Goal: Task Accomplishment & Management: Use online tool/utility

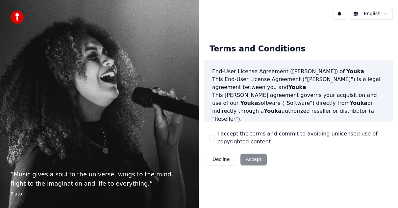
click at [215, 141] on div "I accept the terms and commit to avoiding unlicensed use of copyrighted content" at bounding box center [299, 138] width 178 height 16
click at [212, 139] on button "I accept the terms and commit to avoiding unlicensed use of copyrighted content" at bounding box center [212, 137] width 5 height 5
click at [246, 160] on button "Accept" at bounding box center [253, 159] width 26 height 12
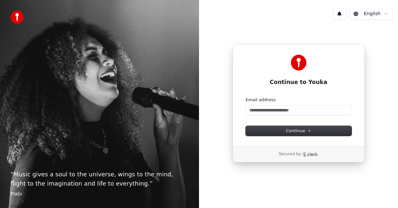
click at [311, 187] on div "English Continue to Youka Continue with Google or Email address Continue Secure…" at bounding box center [298, 104] width 199 height 208
click at [273, 111] on input "Email address" at bounding box center [299, 110] width 106 height 10
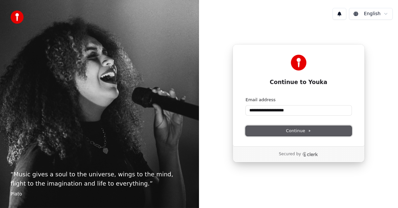
click at [322, 133] on button "Continue" at bounding box center [299, 131] width 106 height 10
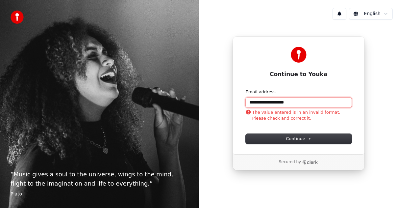
click at [308, 102] on input "**********" at bounding box center [299, 102] width 106 height 10
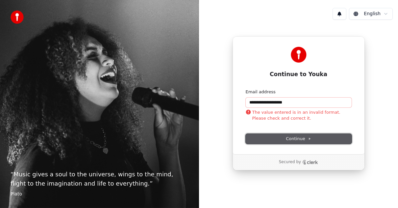
click at [315, 139] on button "Continue" at bounding box center [299, 139] width 106 height 10
type input "**********"
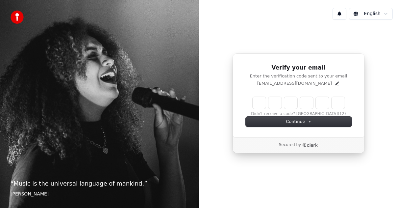
click at [254, 102] on input "Enter verification code" at bounding box center [299, 103] width 92 height 12
type input "******"
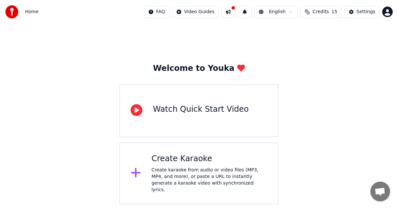
click at [176, 108] on div "Watch Quick Start Video" at bounding box center [201, 109] width 96 height 11
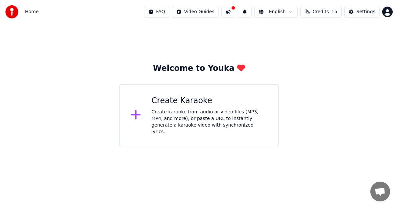
click at [169, 117] on div "Create karaoke from audio or video files (MP3, MP4, and more), or paste a URL t…" at bounding box center [210, 122] width 116 height 26
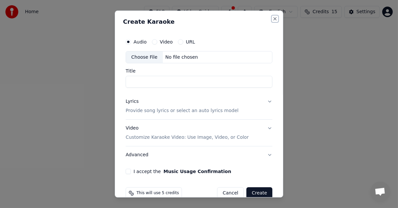
click at [272, 18] on button "Close" at bounding box center [274, 18] width 5 height 5
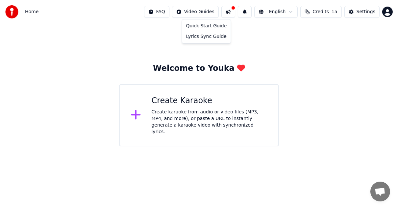
click at [208, 11] on html "Home FAQ Video Guides English Credits 15 Settings Welcome to Youka Create Karao…" at bounding box center [199, 73] width 398 height 146
click at [205, 25] on div "Quick Start Guide" at bounding box center [206, 26] width 46 height 11
click at [167, 121] on div "Create karaoke from audio or video files (MP3, MP4, and more), or paste a URL t…" at bounding box center [210, 122] width 116 height 26
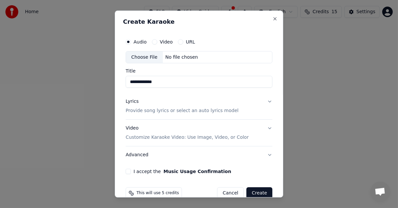
click at [140, 44] on label "Audio" at bounding box center [140, 41] width 13 height 5
click at [131, 44] on button "Audio" at bounding box center [128, 41] width 5 height 5
click at [147, 58] on div "Choose File" at bounding box center [144, 57] width 37 height 12
type input "**********"
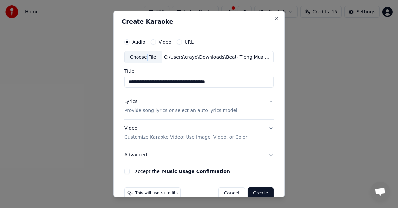
click at [181, 111] on p "Provide song lyrics or select an auto lyrics model" at bounding box center [180, 111] width 113 height 7
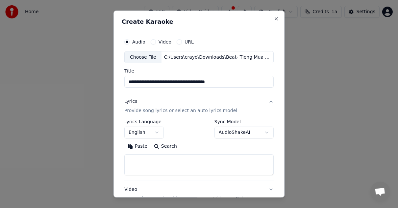
click at [145, 157] on textarea at bounding box center [198, 164] width 149 height 21
click at [249, 165] on textarea at bounding box center [198, 164] width 149 height 21
click at [133, 145] on button "Paste" at bounding box center [137, 146] width 26 height 11
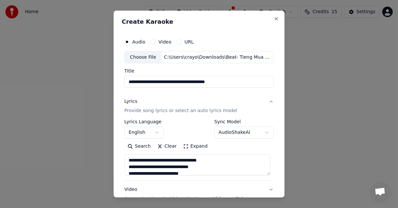
type textarea "**********"
click at [154, 132] on button "English" at bounding box center [143, 133] width 39 height 12
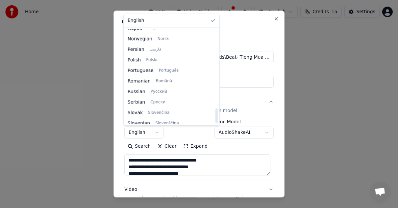
scroll to position [505, 0]
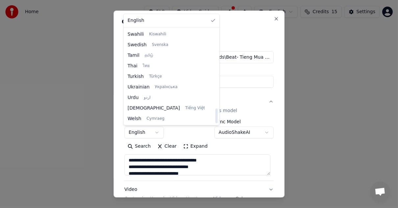
select select "**"
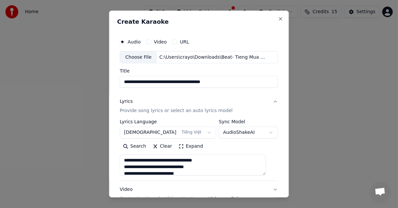
scroll to position [73, 0]
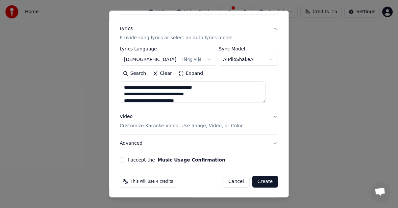
click at [222, 125] on p "Customize Karaoke Video: Use Image, Video, or Color" at bounding box center [181, 125] width 123 height 7
type textarea "**********"
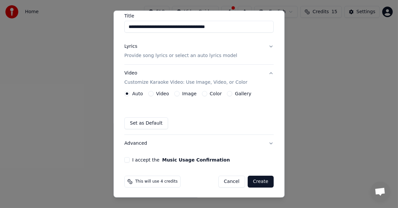
scroll to position [55, 0]
click at [151, 93] on button "Video" at bounding box center [150, 93] width 5 height 5
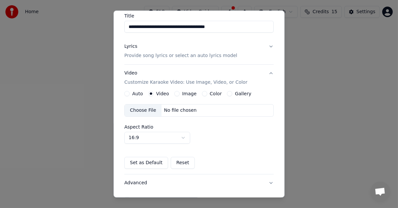
click at [140, 110] on div "Choose File" at bounding box center [143, 110] width 37 height 12
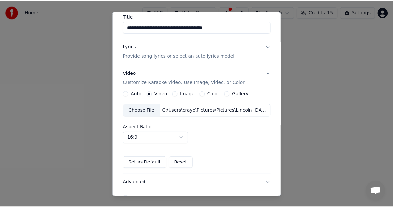
scroll to position [88, 0]
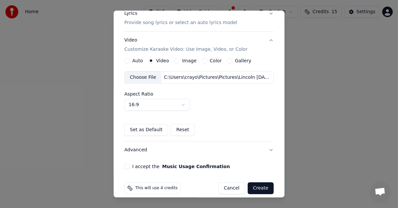
click at [128, 164] on button "I accept the Music Usage Confirmation" at bounding box center [126, 166] width 5 height 5
click at [249, 189] on button "Create" at bounding box center [261, 188] width 26 height 12
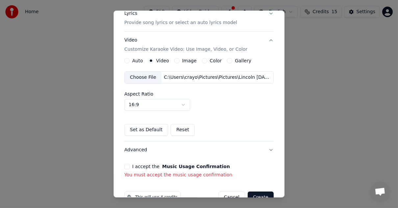
click at [124, 164] on button "I accept the Music Usage Confirmation" at bounding box center [126, 166] width 5 height 5
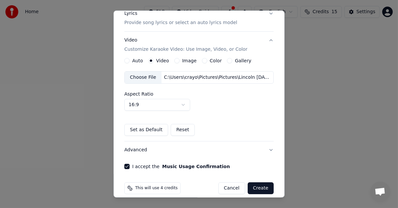
click at [253, 185] on button "Create" at bounding box center [261, 188] width 26 height 12
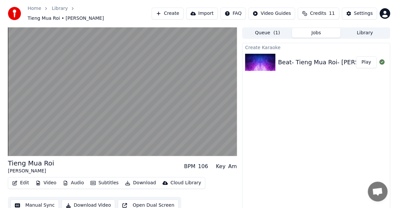
scroll to position [8, 0]
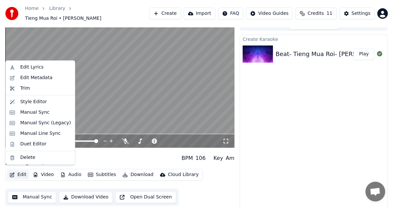
click at [20, 172] on button "Edit" at bounding box center [18, 174] width 22 height 9
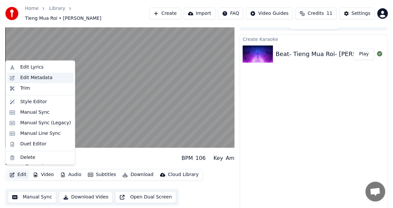
click at [38, 78] on div "Edit Metadata" at bounding box center [36, 77] width 32 height 7
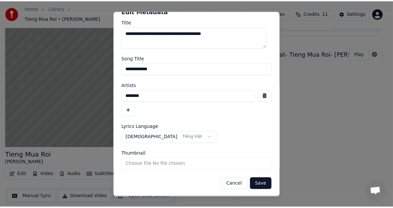
scroll to position [0, 0]
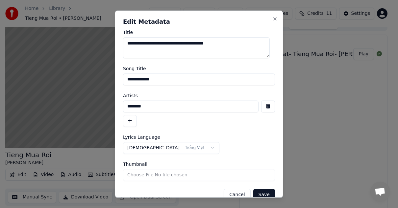
click at [233, 192] on button "Cancel" at bounding box center [237, 194] width 27 height 12
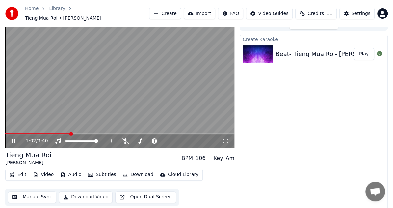
click at [29, 12] on link "Home" at bounding box center [31, 8] width 13 height 7
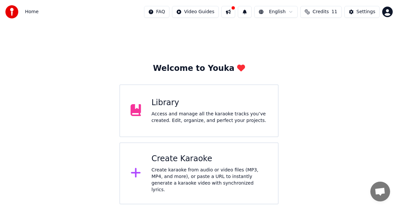
click at [183, 171] on div "Create karaoke from audio or video files (MP3, MP4, and more), or paste a URL t…" at bounding box center [210, 179] width 116 height 26
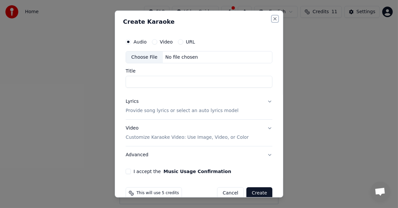
click at [272, 18] on button "Close" at bounding box center [274, 18] width 5 height 5
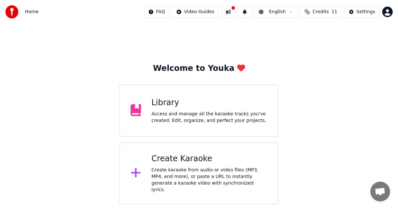
click at [307, 55] on div "Welcome to Youka Library Access and manage all the karaoke tracks you’ve create…" at bounding box center [199, 114] width 398 height 180
click at [178, 154] on div "Create Karaoke" at bounding box center [210, 158] width 116 height 11
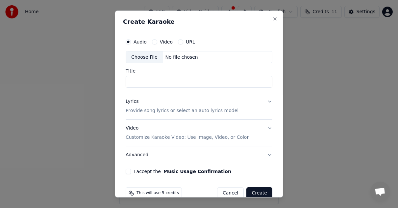
click at [205, 111] on p "Provide song lyrics or select an auto lyrics model" at bounding box center [182, 111] width 113 height 7
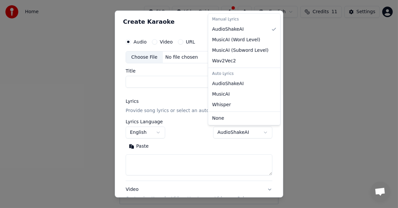
click at [225, 134] on body "**********" at bounding box center [199, 102] width 398 height 204
select select "**********"
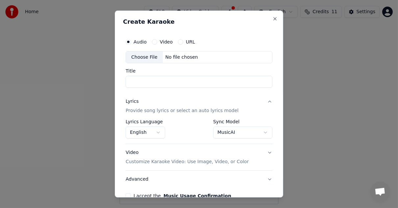
scroll to position [33, 0]
